Goal: Find specific page/section: Find specific page/section

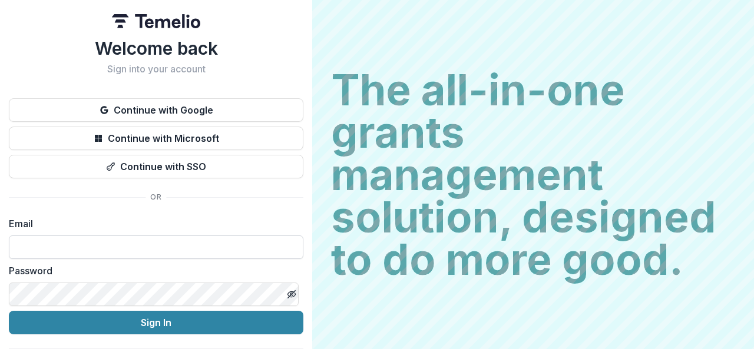
click at [146, 248] on input at bounding box center [156, 248] width 294 height 24
type input "**********"
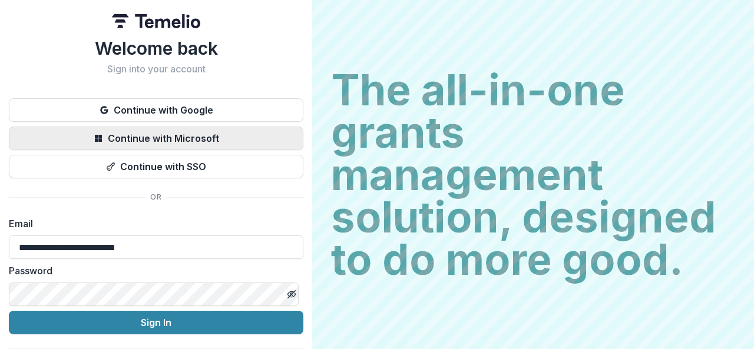
click at [256, 136] on button "Continue with Microsoft" at bounding box center [156, 139] width 294 height 24
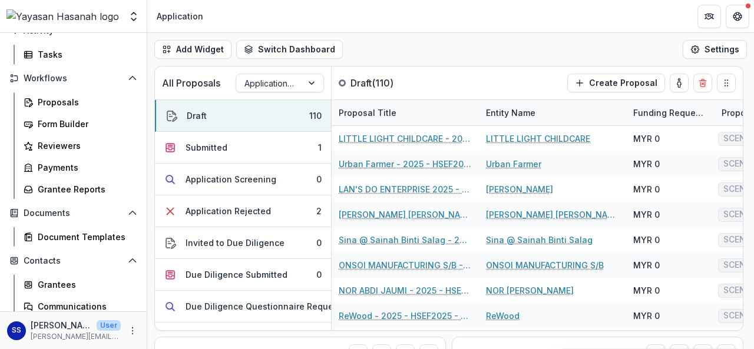
scroll to position [197, 0]
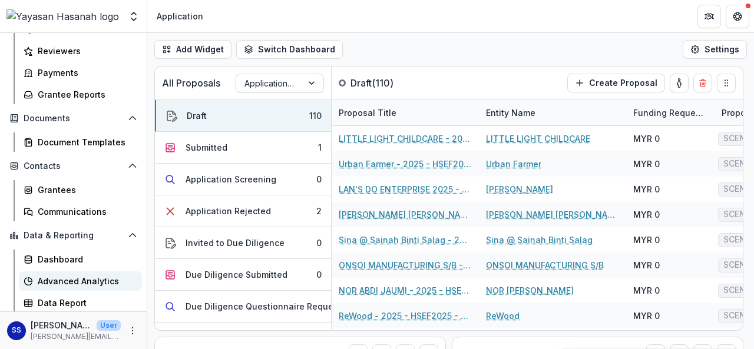
click at [88, 279] on div "Advanced Analytics" at bounding box center [85, 281] width 95 height 12
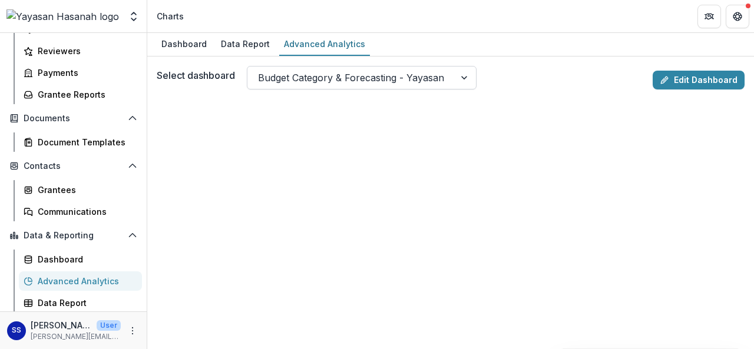
click at [463, 71] on div at bounding box center [465, 78] width 21 height 22
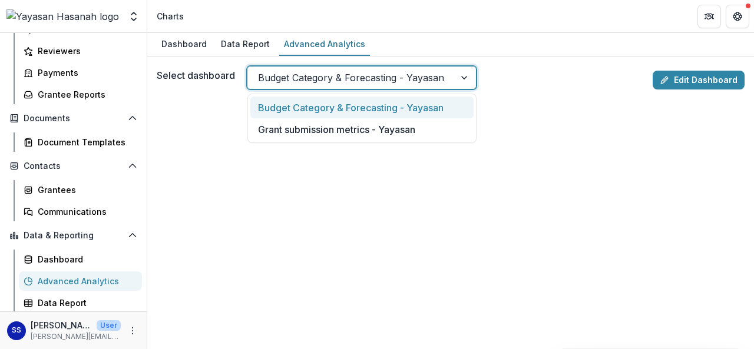
click at [554, 39] on div "Dashboard Data Report Advanced Analytics" at bounding box center [450, 45] width 607 height 24
